Goal: Information Seeking & Learning: Find specific page/section

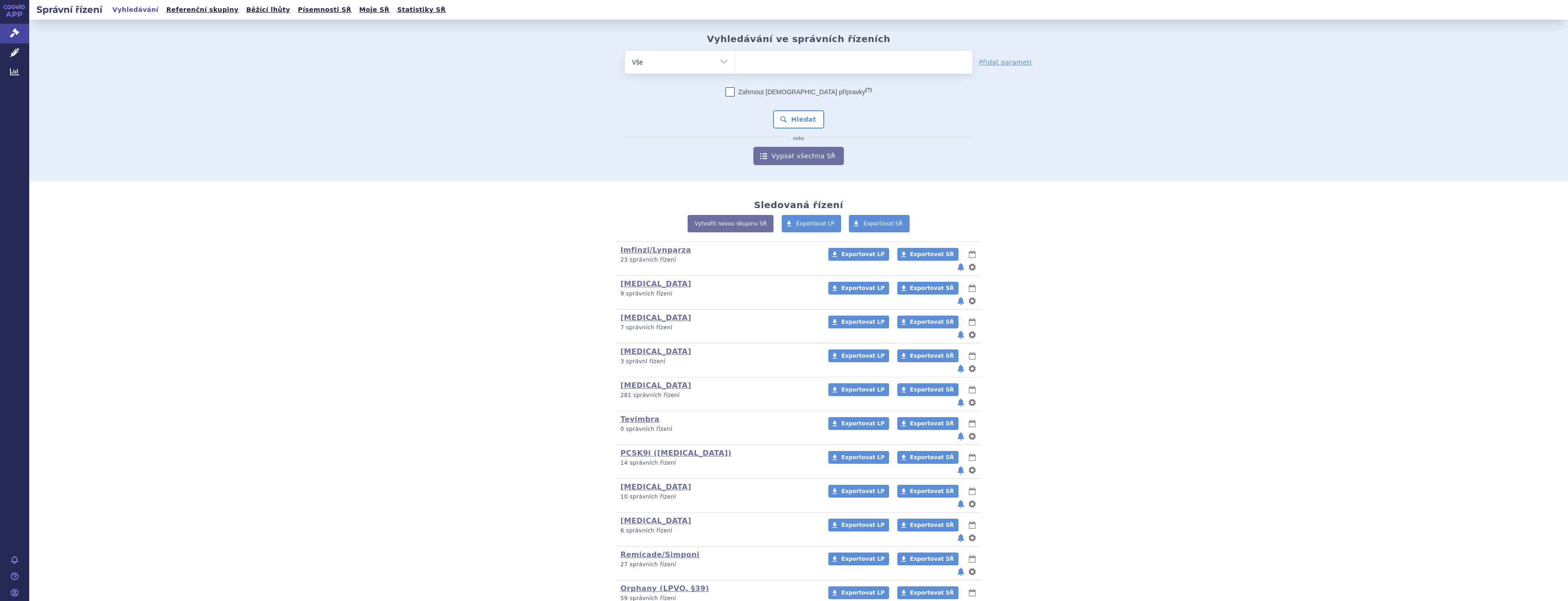
click at [18, 30] on icon at bounding box center [14, 33] width 9 height 9
type input "wi"
type input "winr"
type input "winre"
type input "winrevai"
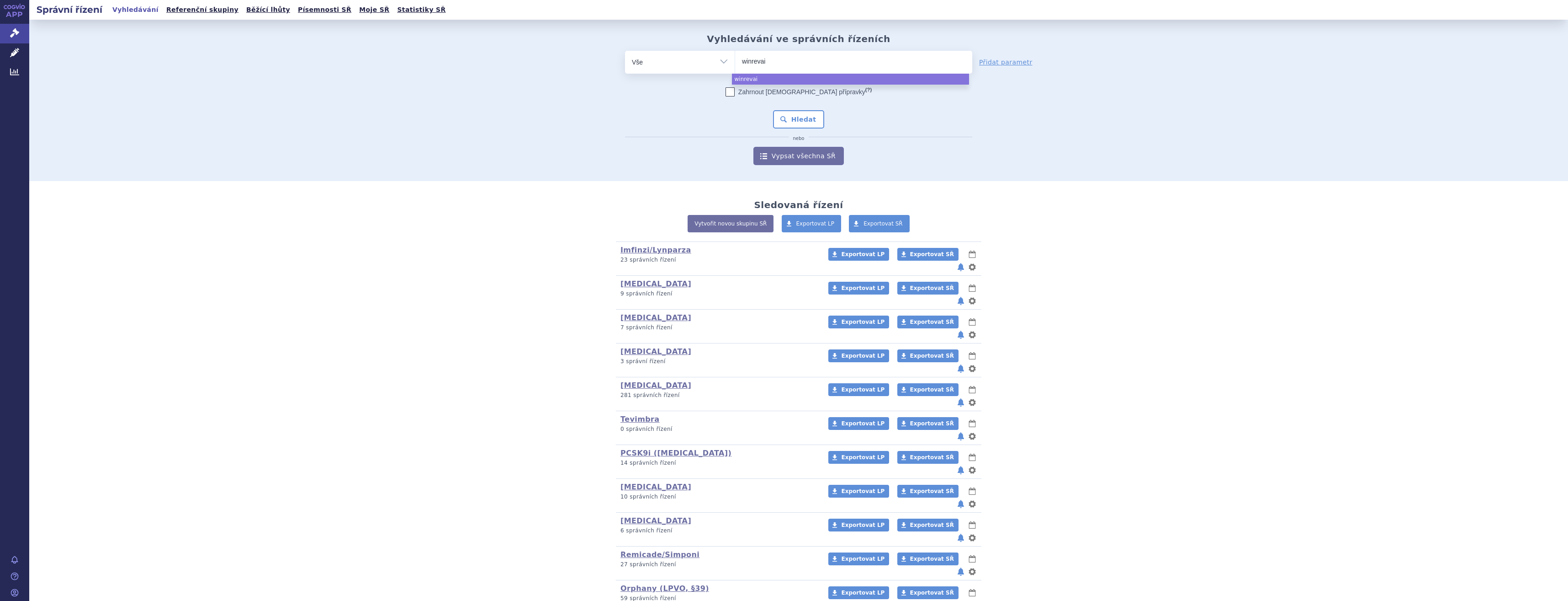
type input "winrevair"
select select "winrevair"
click at [801, 122] on button "Hledat" at bounding box center [799, 119] width 51 height 18
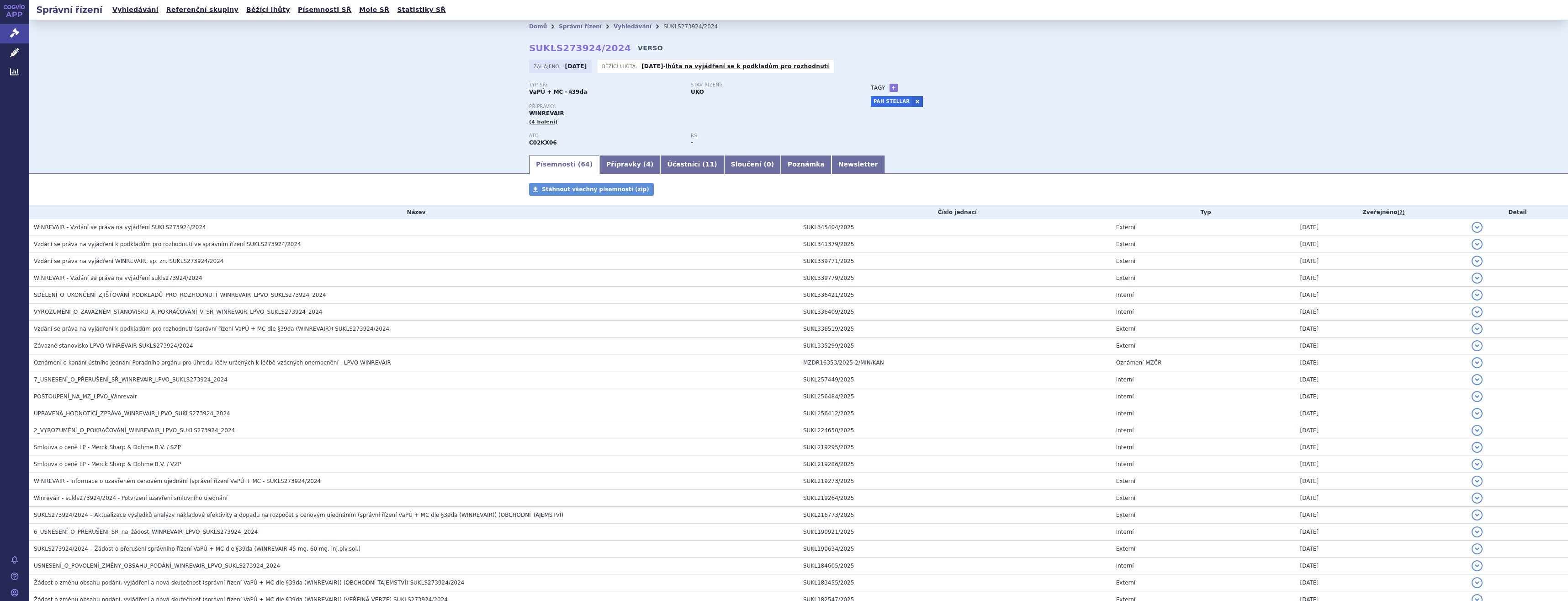
click at [637, 51] on link "VERSO" at bounding box center [650, 48] width 25 height 9
